Goal: Navigation & Orientation: Go to known website

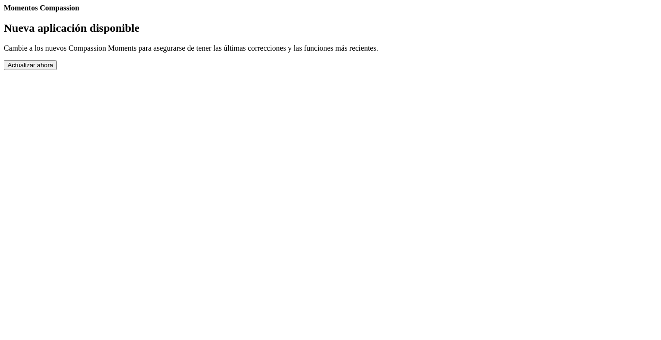
click at [57, 70] on button "Actualizar ahora" at bounding box center [30, 65] width 53 height 10
